Goal: Use online tool/utility: Use online tool/utility

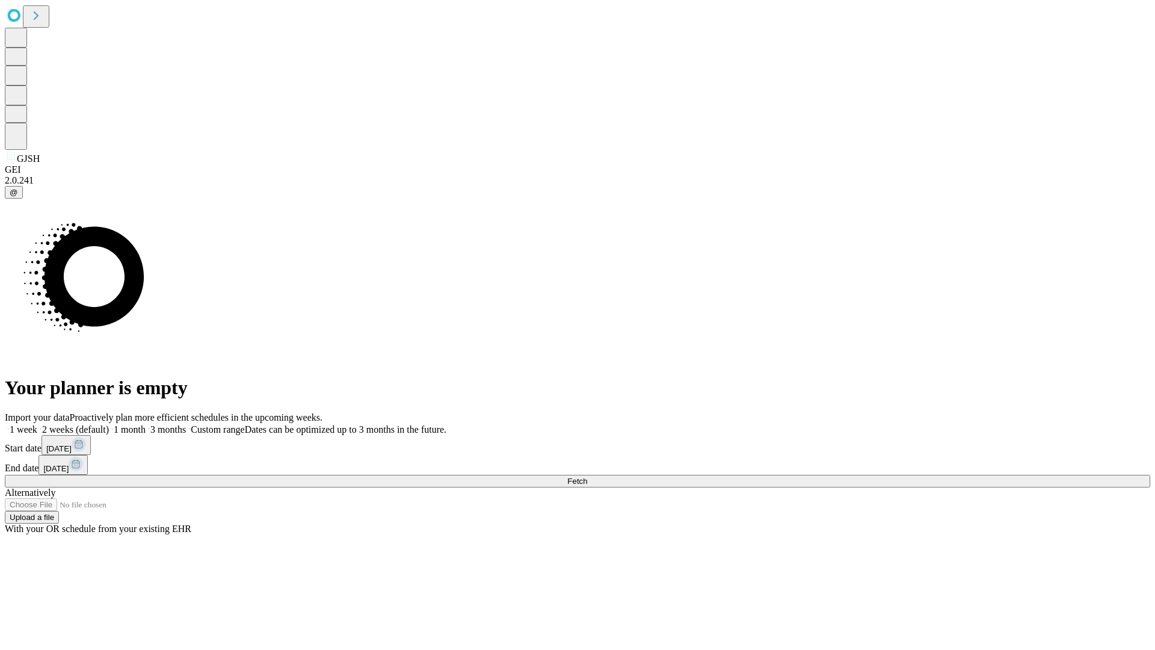
click at [587, 477] on span "Fetch" at bounding box center [577, 481] width 20 height 9
